Goal: Transaction & Acquisition: Purchase product/service

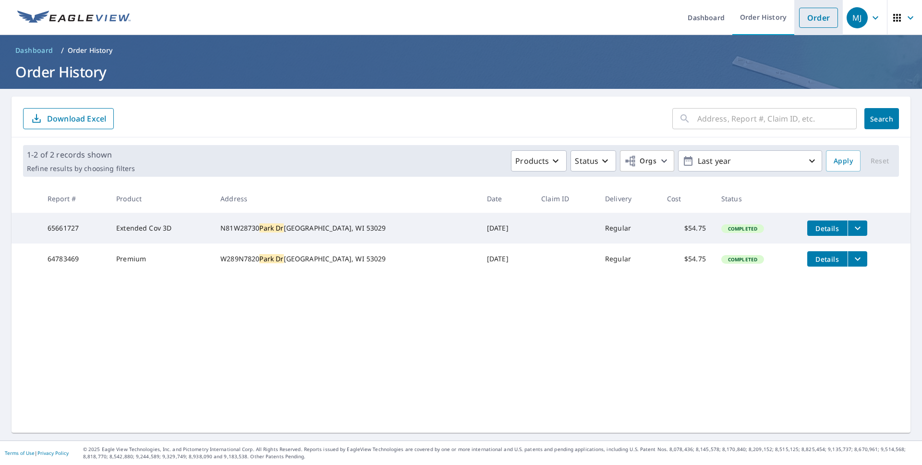
click at [801, 15] on link "Order" at bounding box center [818, 18] width 39 height 20
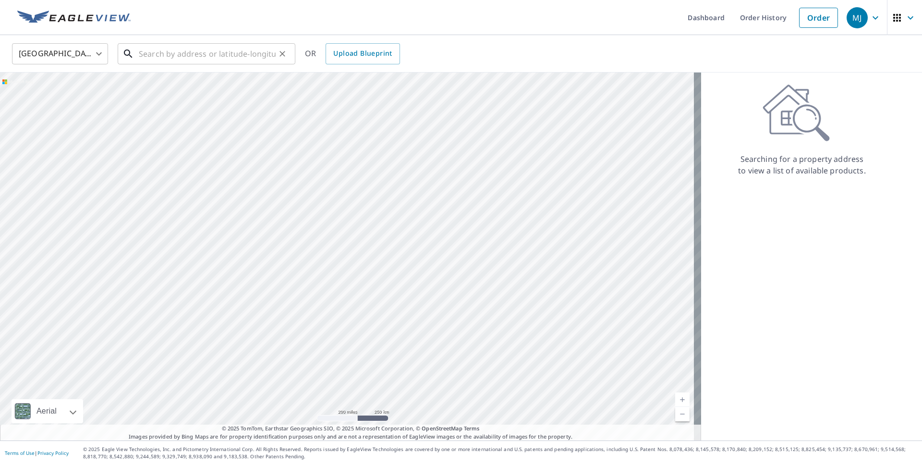
click at [212, 57] on input "text" at bounding box center [207, 53] width 137 height 27
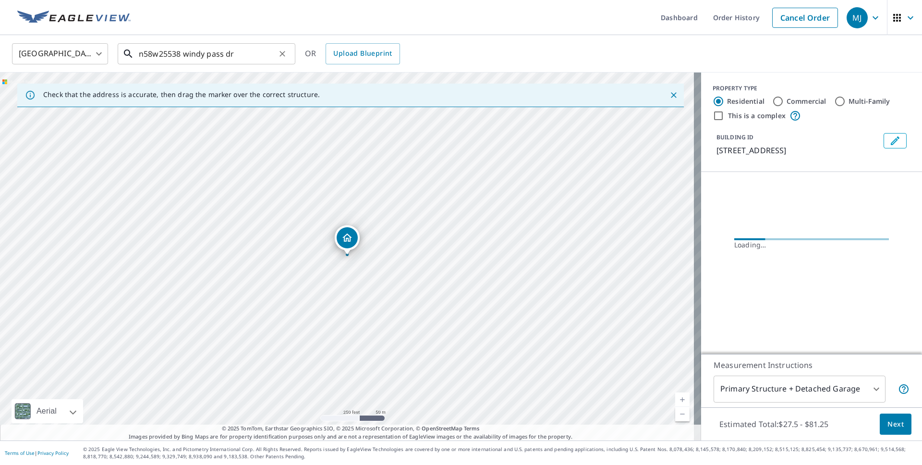
click at [242, 46] on input "n58w25538 windy pass dr" at bounding box center [207, 53] width 137 height 27
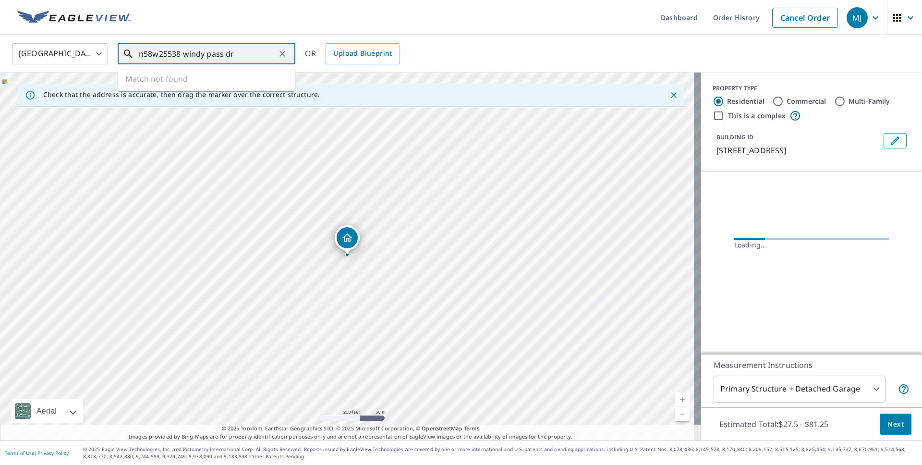
click at [244, 55] on input "n58w25538 windy pass dr" at bounding box center [207, 53] width 137 height 27
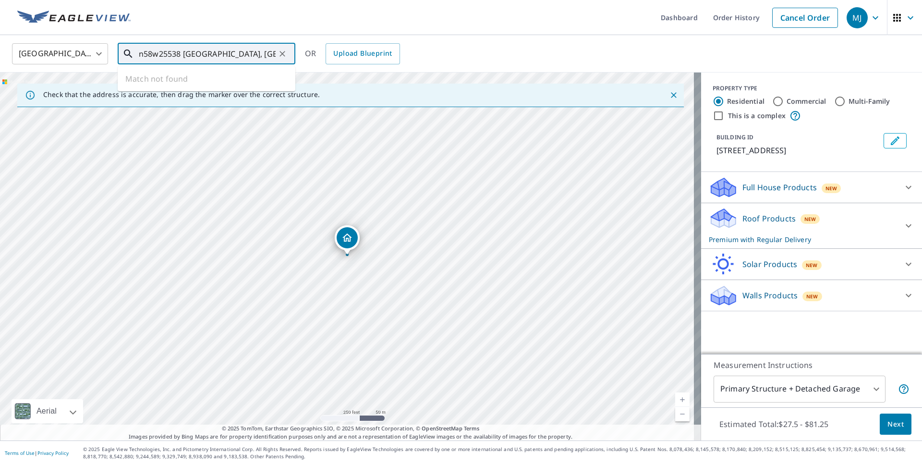
type input "n58w25538 [GEOGRAPHIC_DATA], [GEOGRAPHIC_DATA]"
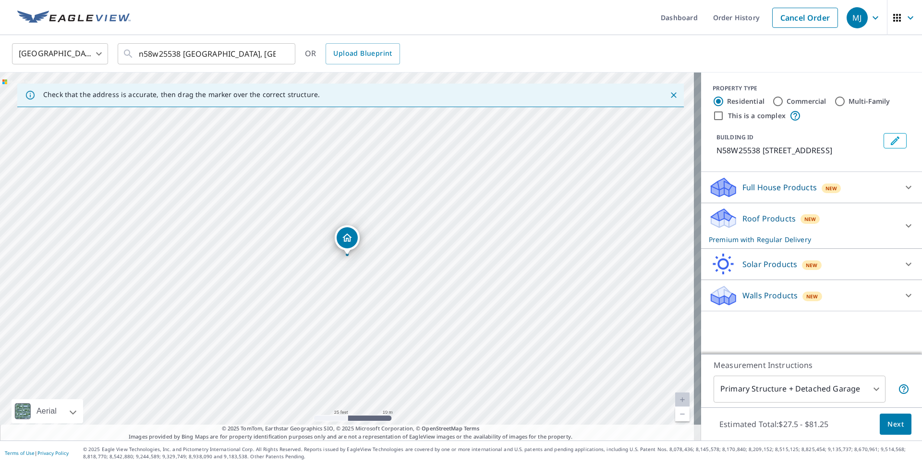
click at [870, 391] on body "MJ MJ Dashboard Order History Cancel Order MJ [GEOGRAPHIC_DATA] US ​ n58w25538 …" at bounding box center [461, 232] width 922 height 465
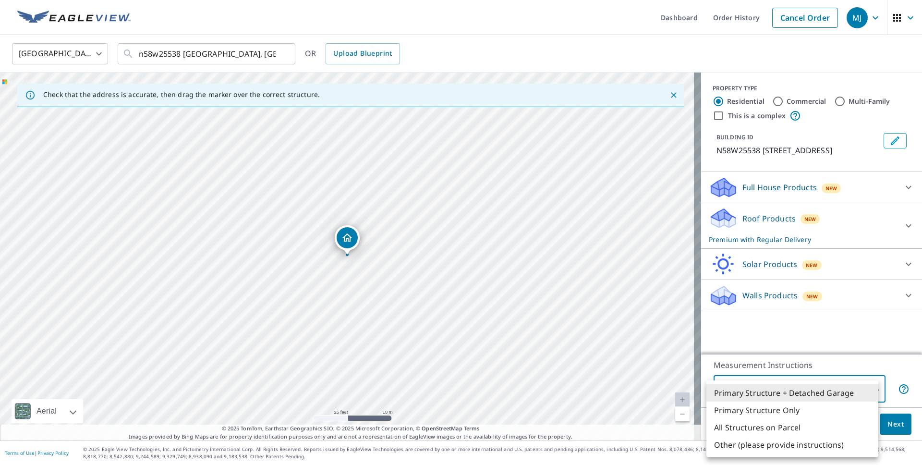
click at [774, 414] on li "Primary Structure Only" at bounding box center [793, 410] width 172 height 17
type input "2"
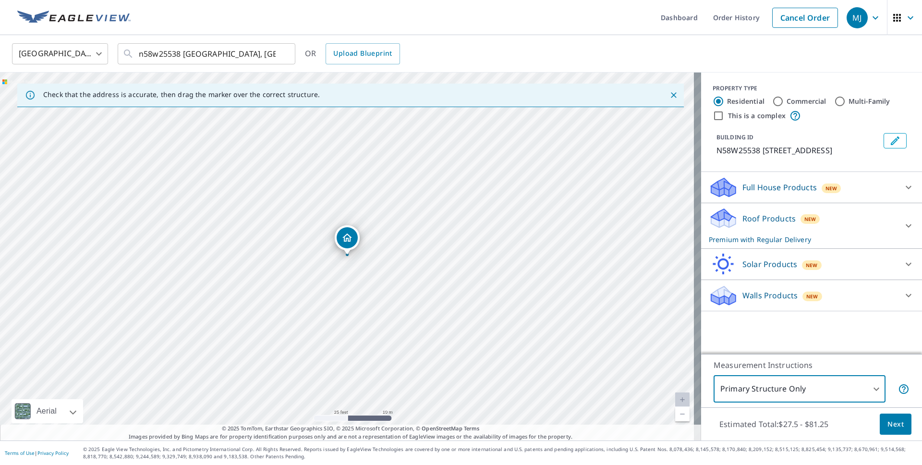
click at [859, 193] on div "Full House Products New" at bounding box center [803, 187] width 188 height 23
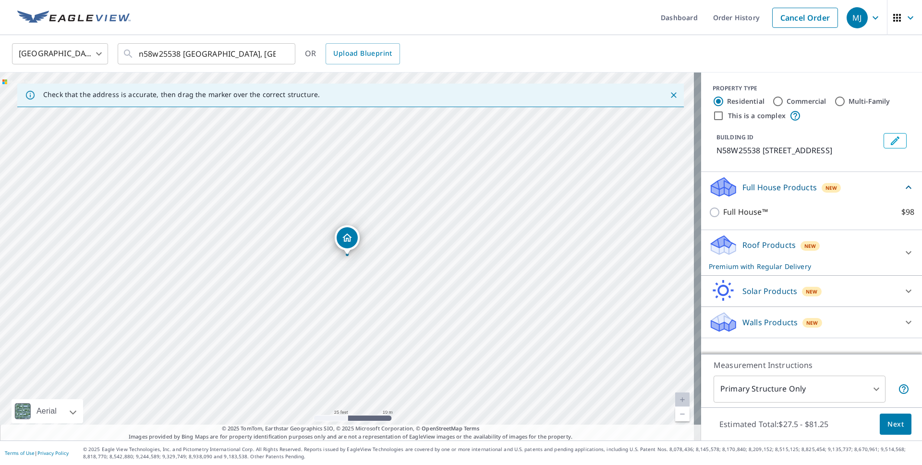
click at [903, 193] on icon at bounding box center [909, 188] width 12 height 12
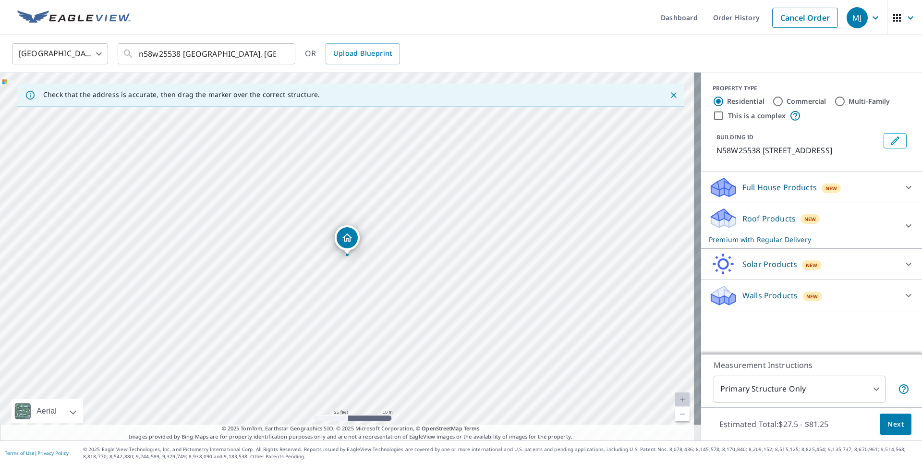
click at [841, 230] on div "Roof Products New Premium with Regular Delivery" at bounding box center [803, 225] width 188 height 37
click at [723, 340] on p "Gutter" at bounding box center [735, 334] width 24 height 12
click at [720, 340] on input "Gutter $13.75" at bounding box center [716, 334] width 14 height 12
checkbox input "true"
type input "1"
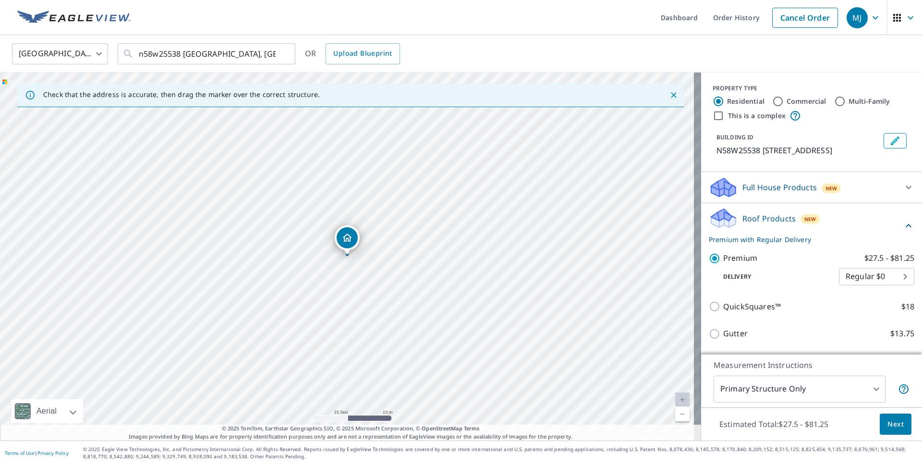
checkbox input "false"
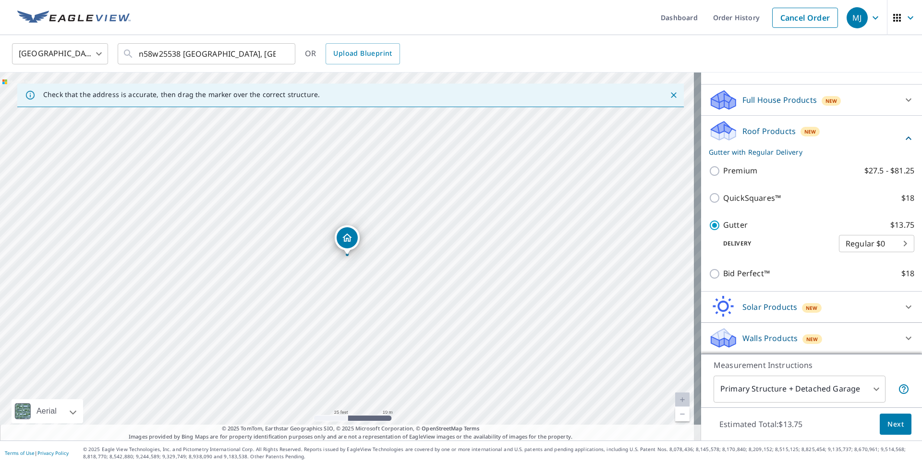
scroll to position [99, 0]
click at [888, 426] on span "Next" at bounding box center [896, 424] width 16 height 12
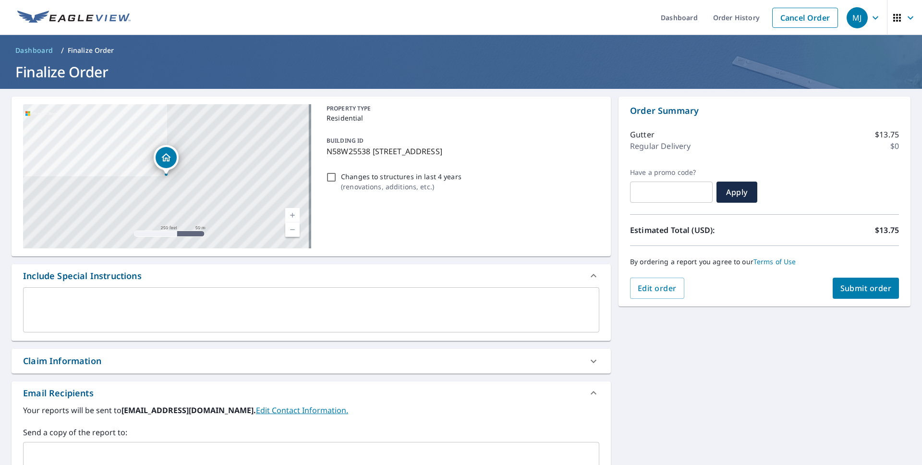
click at [56, 447] on input "text" at bounding box center [303, 455] width 553 height 18
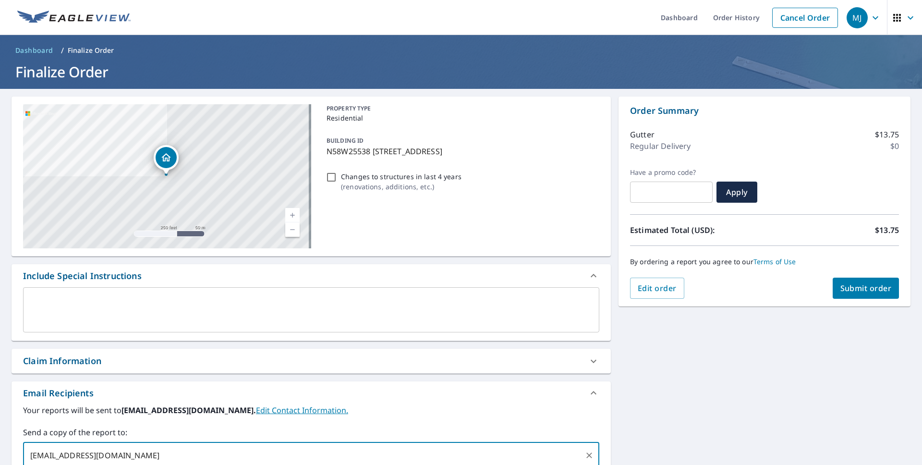
type input "[EMAIL_ADDRESS][DOMAIN_NAME]"
click at [141, 366] on div "Claim Information" at bounding box center [302, 361] width 559 height 13
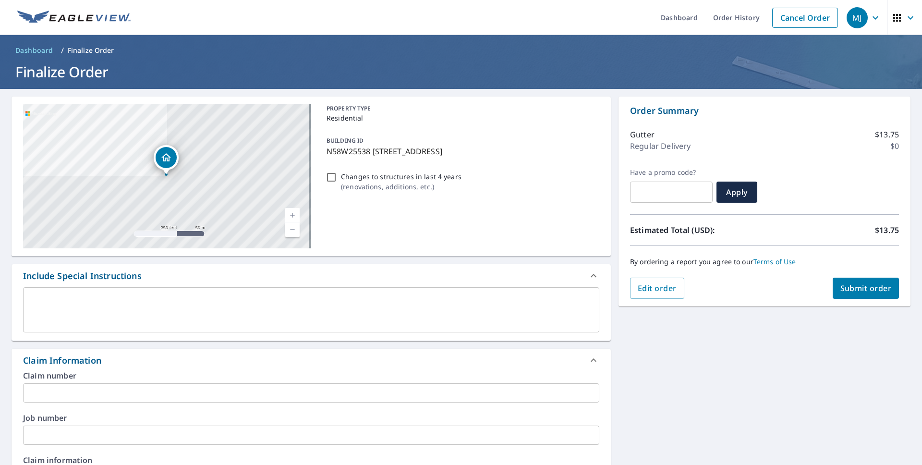
scroll to position [196, 0]
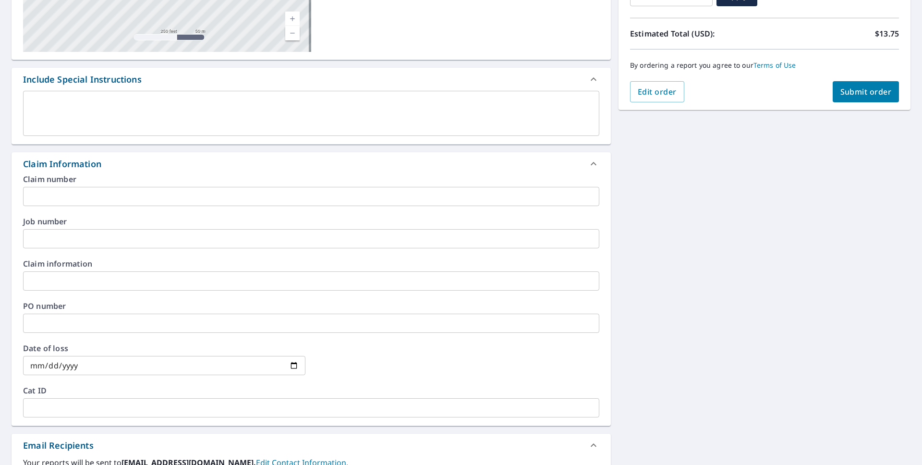
click at [588, 163] on icon at bounding box center [594, 164] width 12 height 12
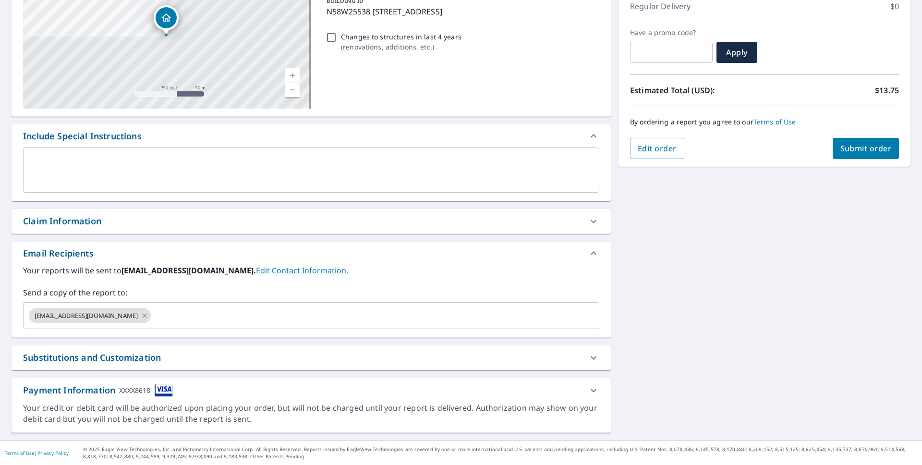
scroll to position [140, 0]
click at [867, 143] on span "Submit order" at bounding box center [866, 148] width 51 height 11
checkbox input "true"
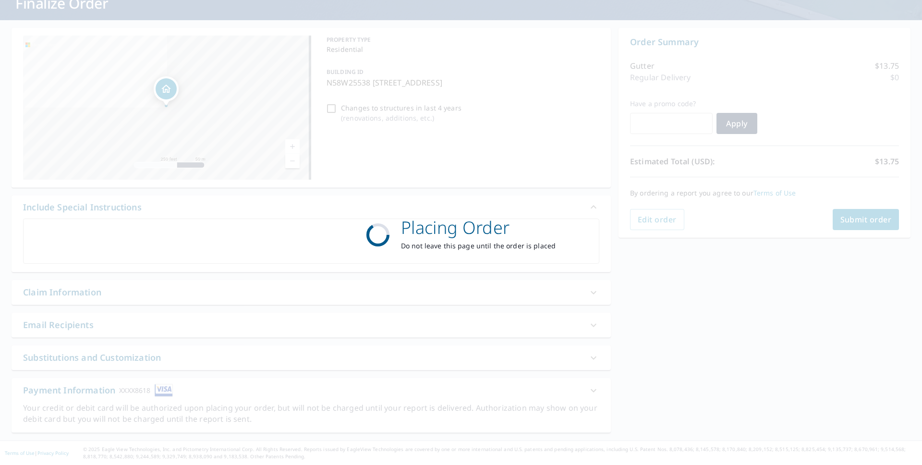
scroll to position [69, 0]
